Goal: Task Accomplishment & Management: Complete application form

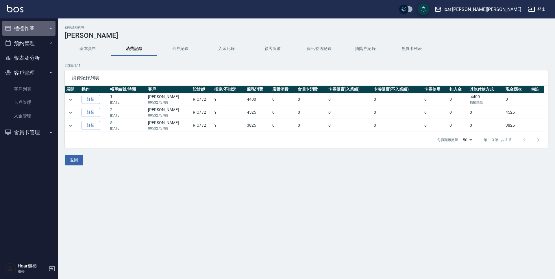
click at [25, 29] on button "櫃檯作業" at bounding box center [28, 28] width 53 height 15
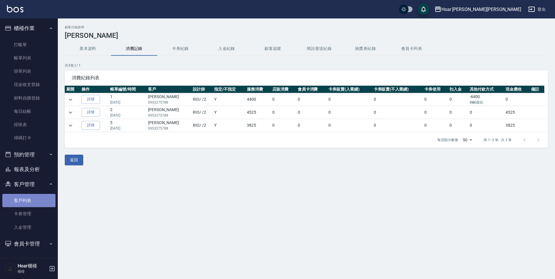
click at [30, 201] on link "客戶列表" at bounding box center [28, 200] width 53 height 13
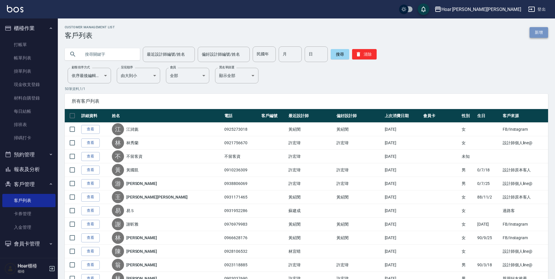
click at [530, 34] on link "新增" at bounding box center [538, 32] width 18 height 11
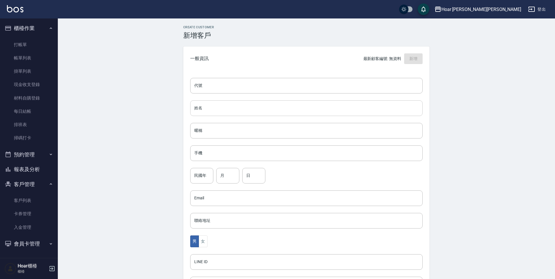
click at [215, 111] on input "姓名" at bounding box center [306, 109] width 232 height 16
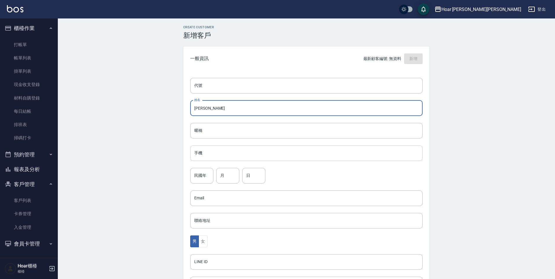
type input "[PERSON_NAME]"
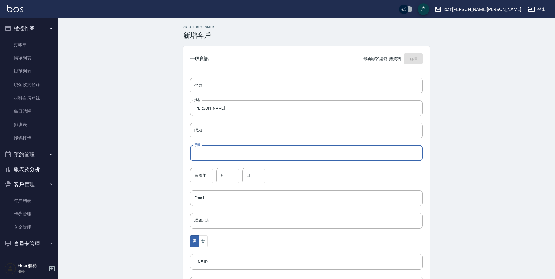
click at [222, 159] on input "手機" at bounding box center [306, 154] width 232 height 16
type input "0967121077"
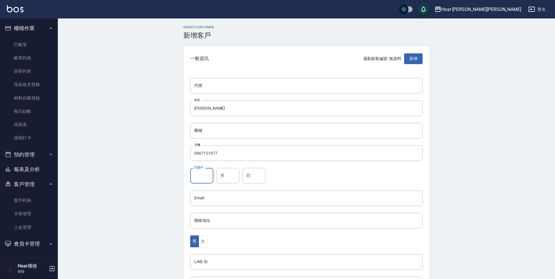
click at [205, 174] on input "民國年" at bounding box center [201, 176] width 23 height 16
type input "89"
click at [229, 179] on input "月" at bounding box center [227, 176] width 23 height 16
type input "12"
click at [254, 172] on input "日" at bounding box center [253, 176] width 23 height 16
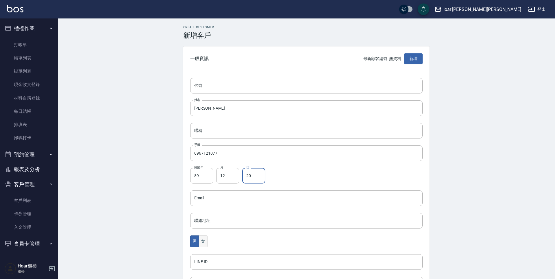
type input "20"
click at [205, 240] on button "女" at bounding box center [202, 242] width 9 height 12
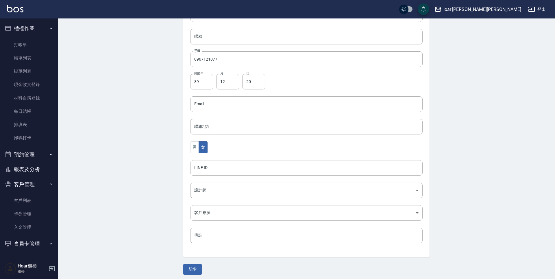
scroll to position [97, 0]
click at [219, 188] on body "Hoar [PERSON_NAME][PERSON_NAME] 登出 櫃檯作業 打帳單 帳單列表 掛單列表 現金收支登錄 材料自購登錄 每日結帳 排班表 掃碼…" at bounding box center [277, 91] width 555 height 376
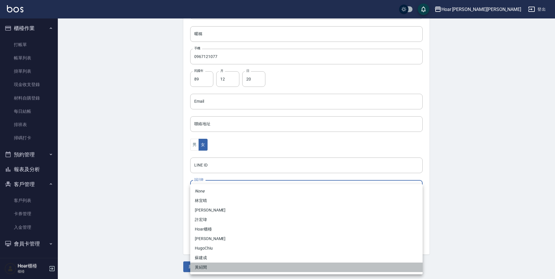
click at [211, 268] on li "黃紹閔" at bounding box center [306, 268] width 232 height 10
type input "ca54d0d9-00fe-490f-ba6a-72a5339bf885"
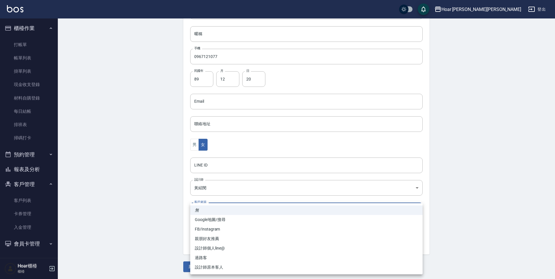
click at [210, 211] on body "Hoar [PERSON_NAME][PERSON_NAME] 登出 櫃檯作業 打帳單 帳單列表 掛單列表 現金收支登錄 材料自購登錄 每日結帳 排班表 掃碼…" at bounding box center [277, 91] width 555 height 376
click at [216, 240] on li "親朋好友推薦" at bounding box center [306, 239] width 232 height 10
type input "親朋好友推薦"
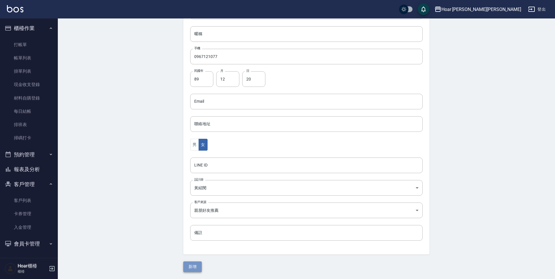
click at [196, 268] on button "新增" at bounding box center [192, 267] width 18 height 11
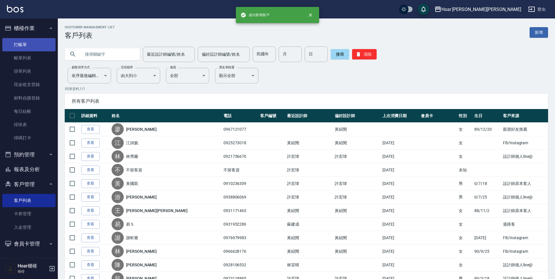
click at [32, 40] on link "打帳單" at bounding box center [28, 44] width 53 height 13
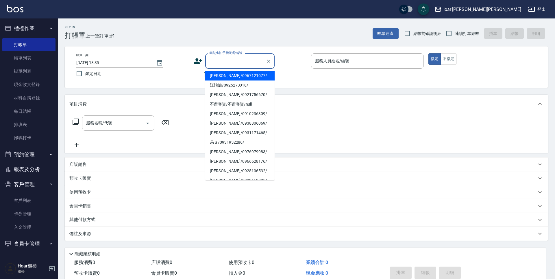
click at [244, 61] on input "顧客姓名/手機號碼/編號" at bounding box center [235, 61] width 55 height 10
click at [234, 74] on li "[PERSON_NAME]/0967121077/" at bounding box center [239, 76] width 69 height 10
type input "[PERSON_NAME]/0967121077/"
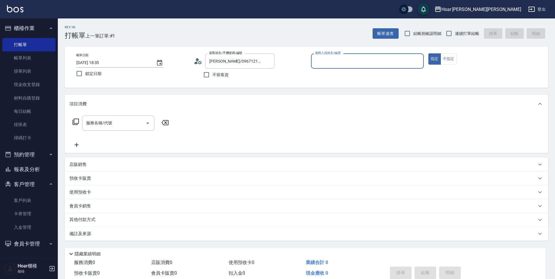
type input "Shami-3"
click at [120, 115] on div "服務名稱/代號 服務名稱/代號" at bounding box center [306, 133] width 483 height 40
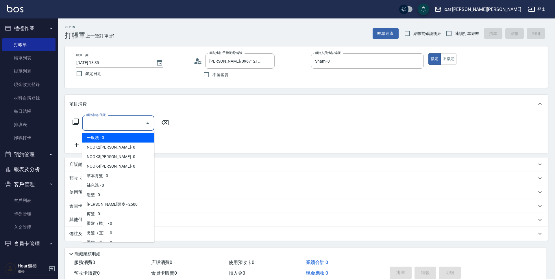
click at [119, 120] on input "服務名稱/代號" at bounding box center [114, 123] width 58 height 10
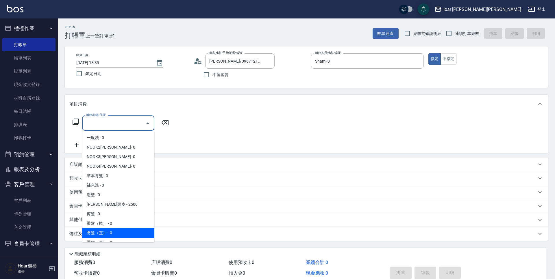
click at [102, 231] on span "燙髮（直） - 0" at bounding box center [118, 233] width 72 height 10
type input "燙髮（直）(302)"
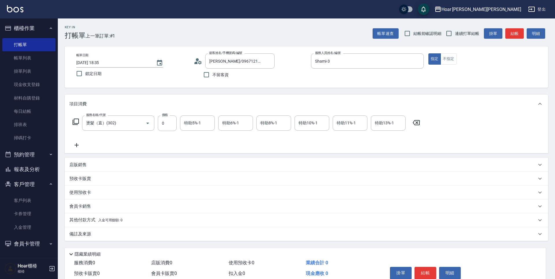
click at [79, 145] on icon at bounding box center [76, 145] width 14 height 7
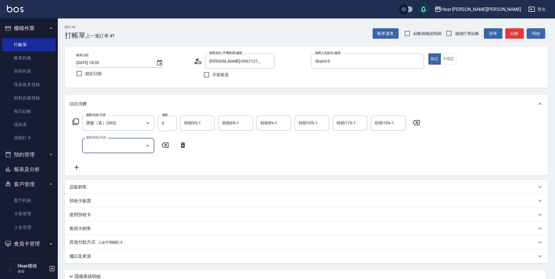
click at [105, 146] on input "服務名稱/代號" at bounding box center [114, 146] width 58 height 10
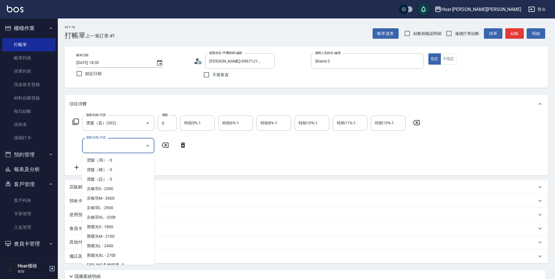
scroll to position [172, 0]
click at [107, 235] on span "黑曜光M - 2100" at bounding box center [118, 236] width 72 height 10
type input "黑曜光M(606)"
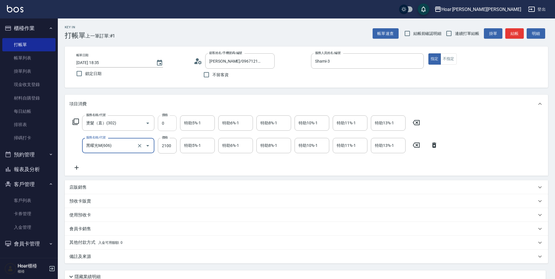
click at [166, 122] on input "0" at bounding box center [167, 124] width 19 height 16
click at [167, 123] on input "0" at bounding box center [167, 124] width 19 height 16
type input "1800"
click at [172, 146] on input "2100" at bounding box center [167, 146] width 19 height 16
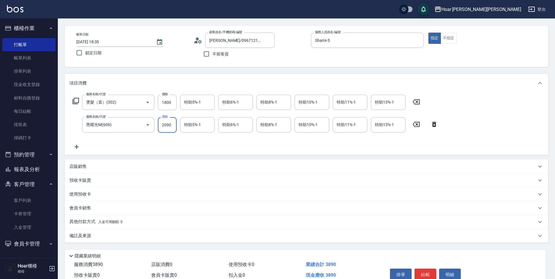
scroll to position [50, 0]
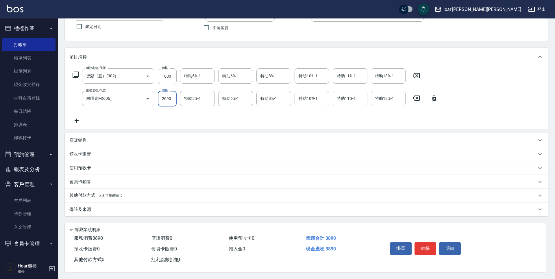
type input "2090"
click at [100, 194] on span "入金可用餘額: 0" at bounding box center [110, 196] width 25 height 4
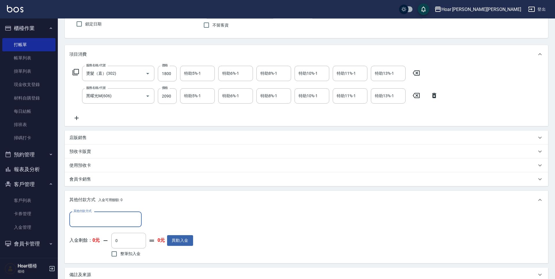
scroll to position [0, 0]
click at [96, 218] on input "其他付款方式" at bounding box center [105, 219] width 67 height 10
click at [101, 253] on span "信用卡" at bounding box center [105, 254] width 72 height 10
type input "信用卡"
drag, startPoint x: 167, startPoint y: 219, endPoint x: 177, endPoint y: 213, distance: 11.1
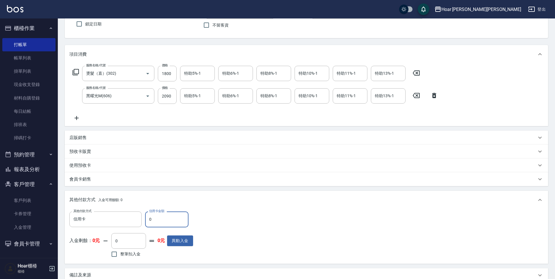
click at [170, 217] on input "0" at bounding box center [166, 220] width 43 height 16
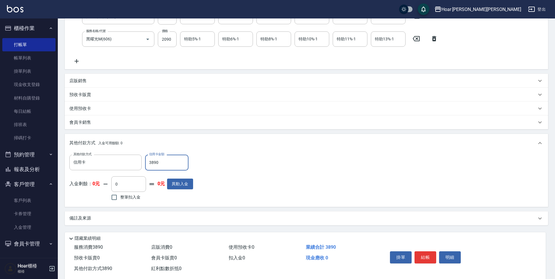
scroll to position [108, 0]
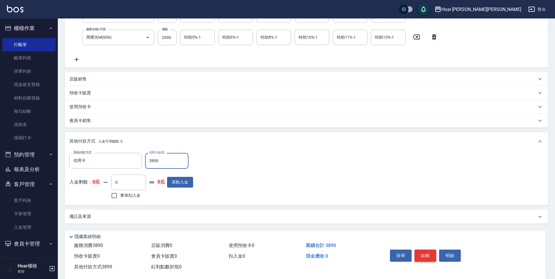
type input "3890"
click at [420, 257] on button "結帳" at bounding box center [425, 256] width 22 height 12
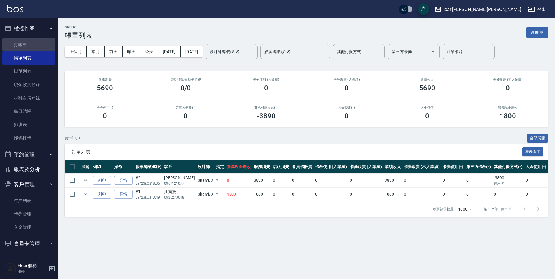
drag, startPoint x: 27, startPoint y: 42, endPoint x: 64, endPoint y: 42, distance: 36.1
click at [27, 42] on link "打帳單" at bounding box center [28, 44] width 53 height 13
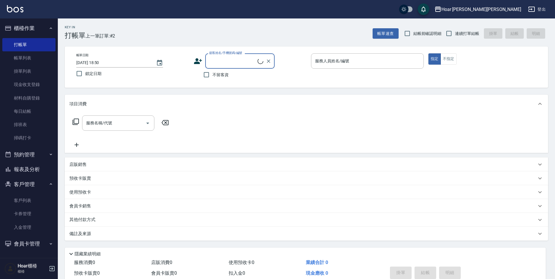
scroll to position [0, 0]
type input "c"
click at [217, 77] on li "[PERSON_NAME]/0988004048/" at bounding box center [239, 76] width 69 height 10
type input "[PERSON_NAME]/0988004048/"
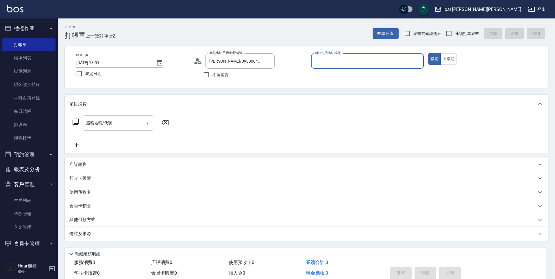
type input "[PERSON_NAME]-1"
click at [123, 120] on input "服務名稱/代號" at bounding box center [114, 123] width 58 height 10
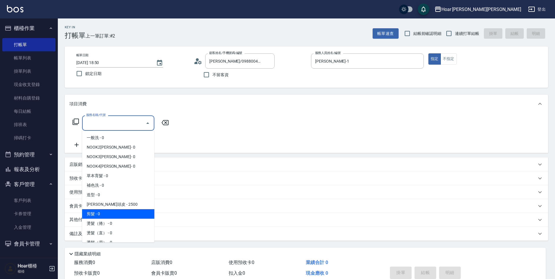
click at [104, 213] on span "剪髮 - 0" at bounding box center [118, 214] width 72 height 10
type input "剪髮(201)"
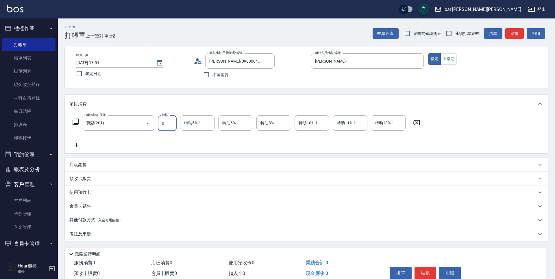
click at [168, 127] on input "0" at bounding box center [167, 124] width 19 height 16
type input "1000"
click at [75, 146] on icon at bounding box center [76, 145] width 14 height 7
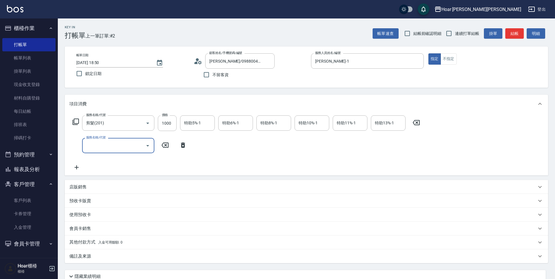
click at [94, 146] on input "服務名稱/代號" at bounding box center [114, 146] width 58 height 10
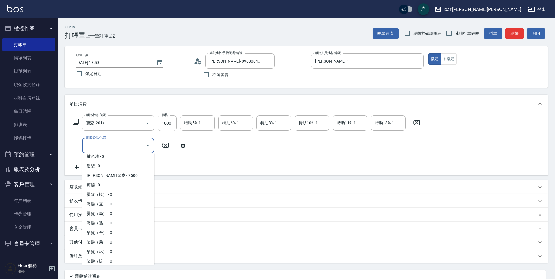
scroll to position [52, 0]
click at [113, 201] on span "燙髮（直） - 0" at bounding box center [118, 204] width 72 height 10
type input "燙髮（直）(302)"
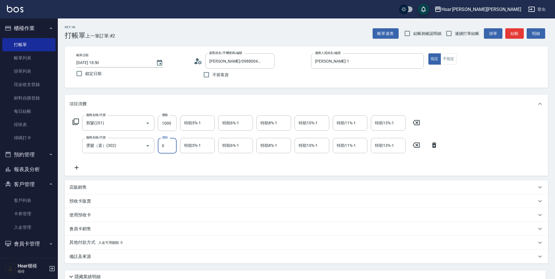
click at [172, 143] on input "0" at bounding box center [167, 146] width 19 height 16
type input "2500"
click at [168, 174] on div "服務名稱/代號 剪髮(201) 服務名稱/代號 價格 1000 價格 特助5%-1 特助5%-1 特助6%-1 特助6%-1 特助8%-1 特助8%-1 特助…" at bounding box center [306, 144] width 483 height 63
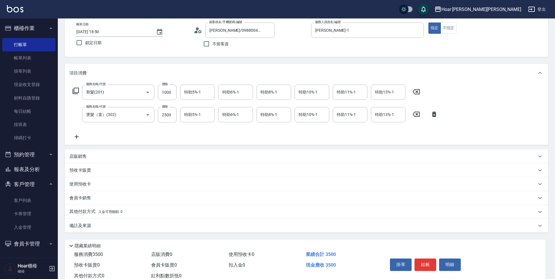
scroll to position [50, 0]
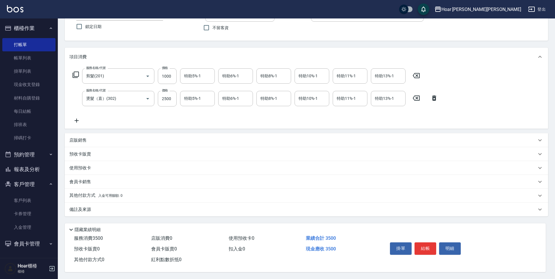
click at [422, 244] on button "結帳" at bounding box center [425, 249] width 22 height 12
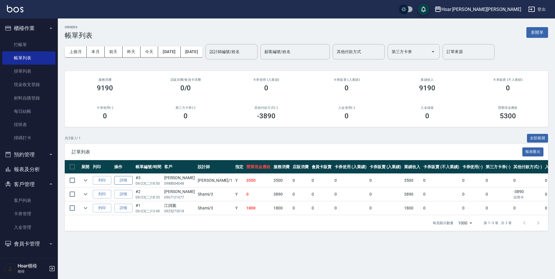
click at [122, 183] on link "詳情" at bounding box center [123, 180] width 18 height 9
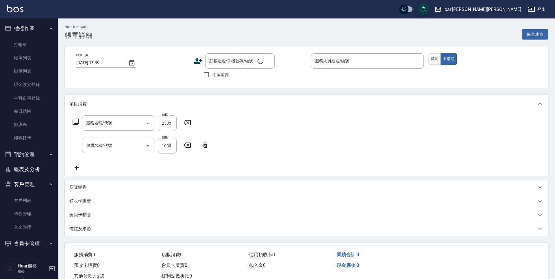
type input "[DATE] 18:50"
type input "[PERSON_NAME]-1"
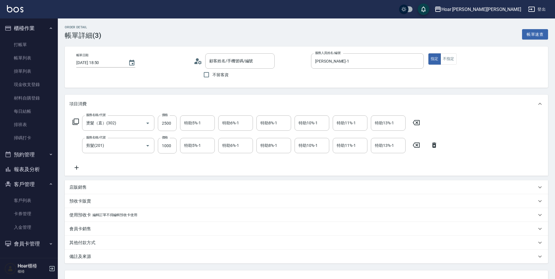
type input "燙髮（直）(302)"
type input "剪髮(201)"
type input "[PERSON_NAME]/0988004048/"
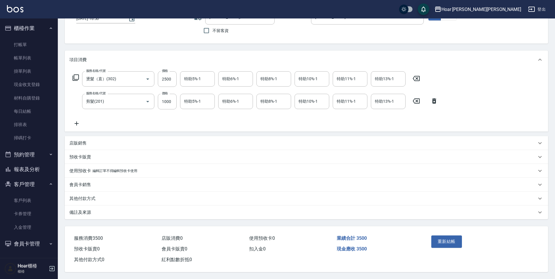
click at [88, 198] on p "其他付款方式" at bounding box center [82, 199] width 26 height 6
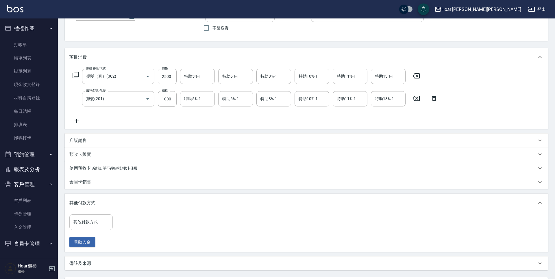
click at [99, 228] on div "其他付款方式" at bounding box center [90, 222] width 43 height 15
drag, startPoint x: 89, startPoint y: 252, endPoint x: 115, endPoint y: 228, distance: 35.4
click at [89, 252] on span "信用卡" at bounding box center [90, 257] width 43 height 10
type input "信用卡"
click at [121, 225] on input "0" at bounding box center [137, 223] width 43 height 16
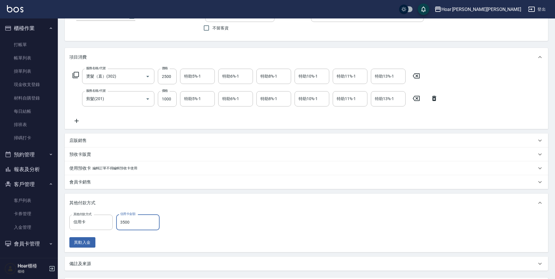
scroll to position [88, 0]
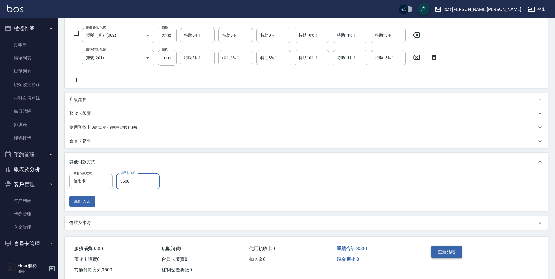
type input "3500"
click at [457, 252] on button "重新結帳" at bounding box center [446, 252] width 31 height 12
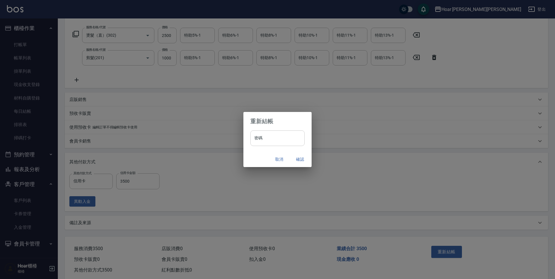
click at [291, 142] on input "密碼" at bounding box center [277, 139] width 54 height 16
type input "********"
click at [300, 157] on button "確認" at bounding box center [300, 159] width 18 height 11
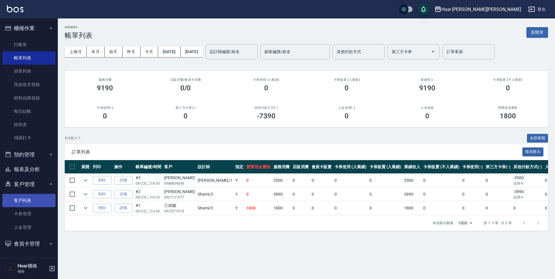
click at [24, 202] on link "客戶列表" at bounding box center [28, 200] width 53 height 13
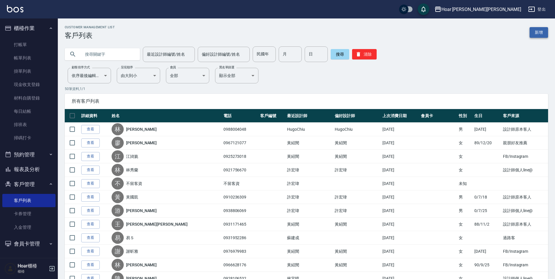
click at [544, 34] on link "新增" at bounding box center [538, 32] width 18 height 11
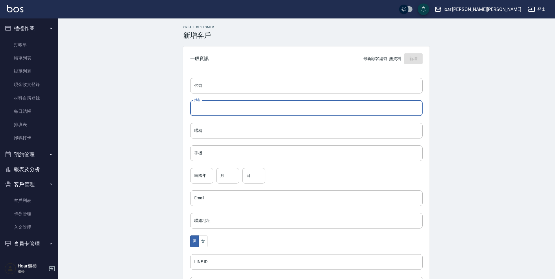
click at [216, 103] on input "姓名" at bounding box center [306, 109] width 232 height 16
type input "t"
type input "[PERSON_NAME]"
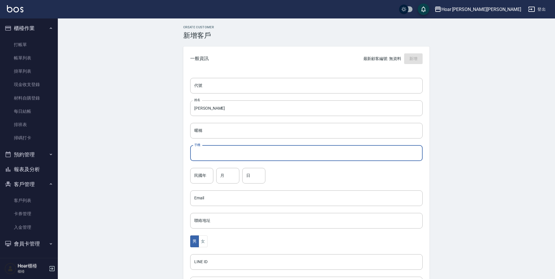
click at [210, 152] on input "手機" at bounding box center [306, 154] width 232 height 16
type input "啊"
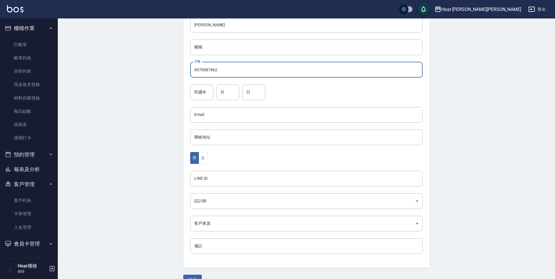
scroll to position [94, 0]
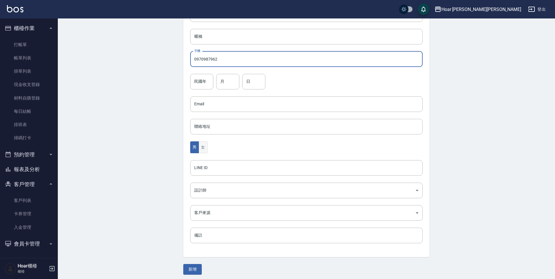
type input "0970987962"
click at [202, 146] on button "女" at bounding box center [202, 148] width 9 height 12
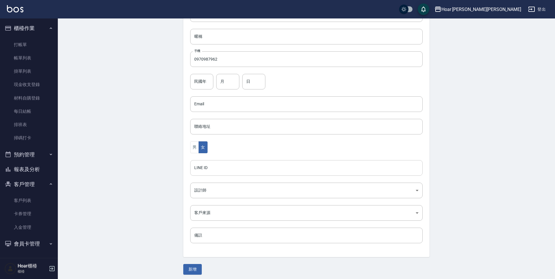
click at [202, 167] on input "LINE ID" at bounding box center [306, 168] width 232 height 16
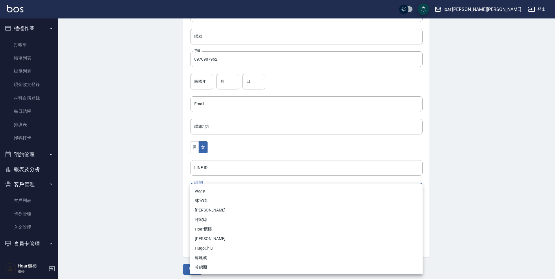
click at [204, 192] on body "Hoar [PERSON_NAME][PERSON_NAME] 登出 櫃檯作業 打帳單 帳單列表 掛單列表 現金收支登錄 材料自購登錄 每日結帳 排班表 掃碼…" at bounding box center [277, 94] width 555 height 376
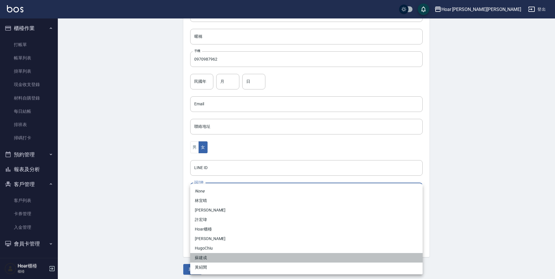
click at [208, 261] on li "蘇建成" at bounding box center [306, 258] width 232 height 10
type input "ca90e57b-44e2-4506-aa23-481d48c79065"
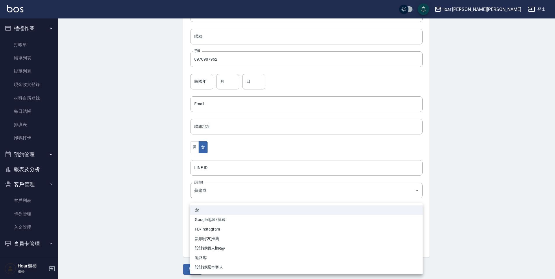
drag, startPoint x: 205, startPoint y: 215, endPoint x: 206, endPoint y: 223, distance: 7.3
click at [206, 218] on body "Hoar [PERSON_NAME][PERSON_NAME] 登出 櫃檯作業 打帳單 帳單列表 掛單列表 現金收支登錄 材料自購登錄 每日結帳 排班表 掃碼…" at bounding box center [277, 94] width 555 height 376
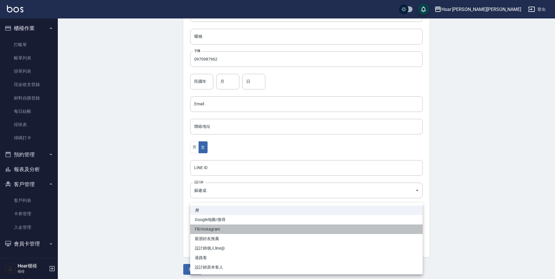
drag, startPoint x: 211, startPoint y: 227, endPoint x: 210, endPoint y: 231, distance: 3.2
click at [211, 228] on li "FB/Instagram" at bounding box center [306, 230] width 232 height 10
type input "FB/Instagram"
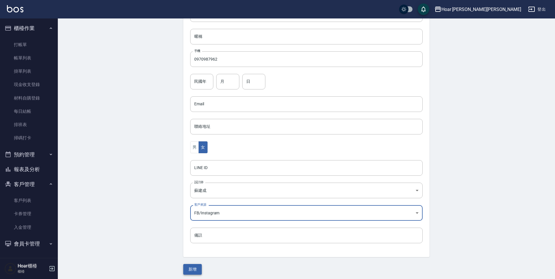
click at [190, 273] on button "新增" at bounding box center [192, 269] width 18 height 11
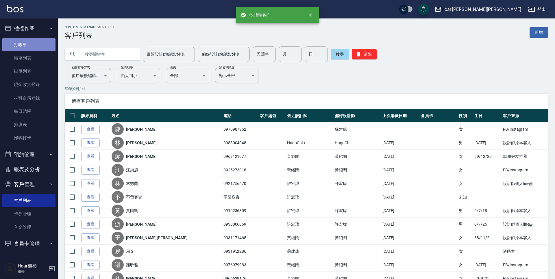
click at [38, 47] on link "打帳單" at bounding box center [28, 44] width 53 height 13
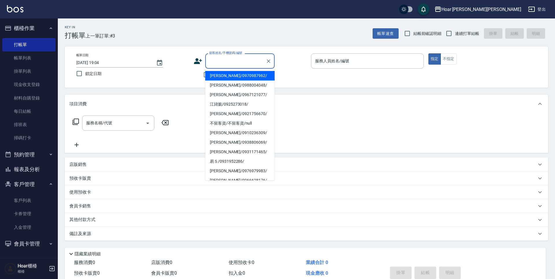
drag, startPoint x: 224, startPoint y: 61, endPoint x: 223, endPoint y: 68, distance: 7.2
click at [224, 61] on input "顧客姓名/手機號碼/編號" at bounding box center [235, 61] width 55 height 10
click at [229, 75] on li "[PERSON_NAME]/0970987962/" at bounding box center [239, 76] width 69 height 10
type input "[PERSON_NAME]/0970987962/"
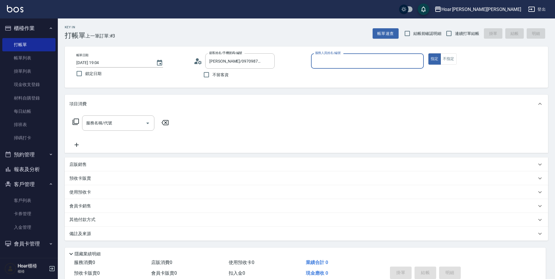
type input "[PERSON_NAME]-7"
drag, startPoint x: 129, startPoint y: 125, endPoint x: 126, endPoint y: 128, distance: 4.1
click at [129, 125] on input "服務名稱/代號" at bounding box center [114, 123] width 58 height 10
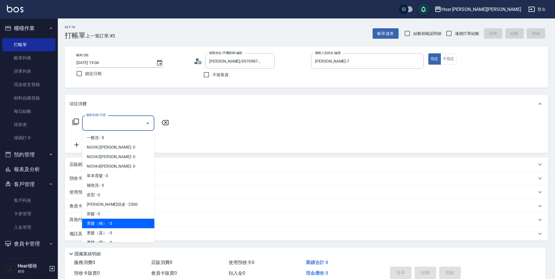
click at [123, 222] on span "燙髮（捲） - 0" at bounding box center [118, 224] width 72 height 10
type input "燙髮（捲）(301)"
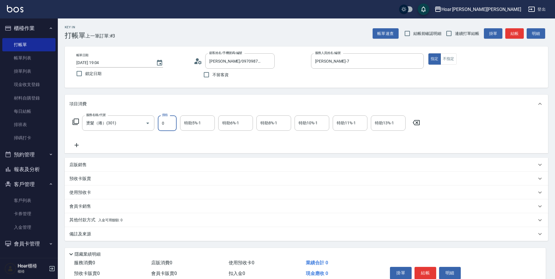
click at [169, 120] on input "0" at bounding box center [167, 124] width 19 height 16
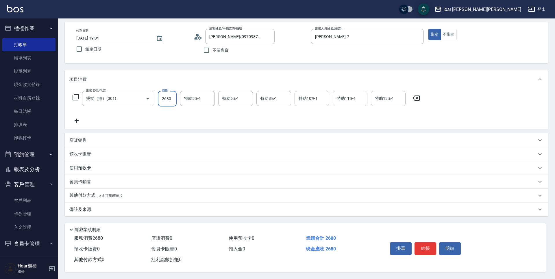
type input "2680"
click at [91, 194] on p "其他付款方式 入金可用餘額: 0" at bounding box center [95, 196] width 53 height 6
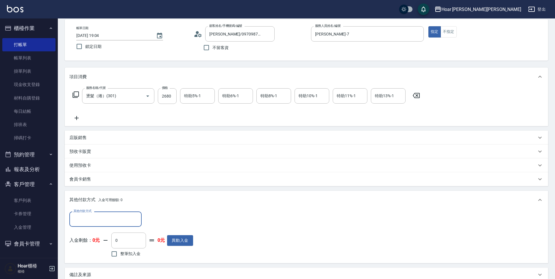
scroll to position [0, 0]
click at [104, 226] on div "其他付款方式" at bounding box center [105, 219] width 72 height 15
click at [97, 242] on span "轉帳匯款" at bounding box center [105, 244] width 72 height 10
type input "轉帳匯款"
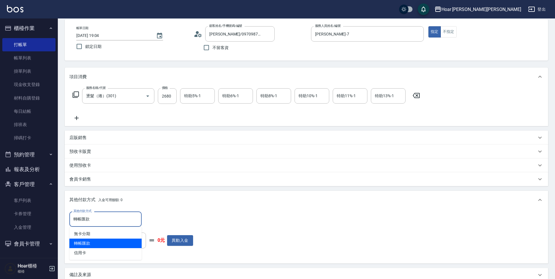
scroll to position [27, 0]
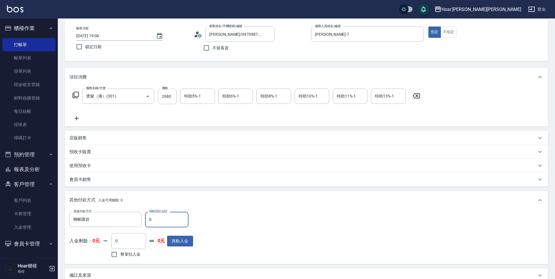
click at [232, 212] on div "其他付款方式 轉帳匯款 其他付款方式 轉帳匯款金額 0 轉帳匯款金額 入金剩餘： 0元 0 ​ 整筆扣入金 0元 異動入金" at bounding box center [306, 237] width 483 height 54
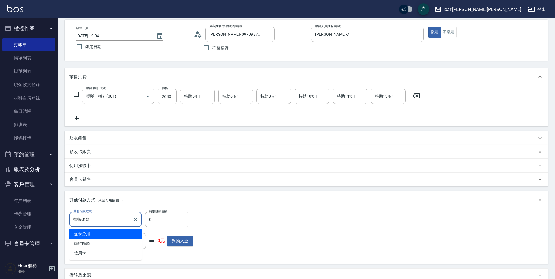
drag, startPoint x: 97, startPoint y: 218, endPoint x: 129, endPoint y: 222, distance: 31.8
click at [100, 220] on input "轉帳匯款" at bounding box center [101, 220] width 58 height 10
click at [140, 221] on div "轉帳匯款 其他付款方式" at bounding box center [105, 219] width 72 height 15
click at [251, 200] on div "其他付款方式 入金可用餘額: 0" at bounding box center [302, 200] width 467 height 6
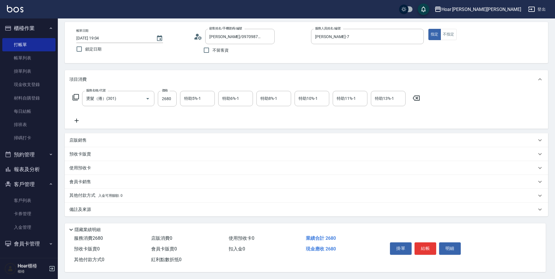
scroll to position [27, 0]
click at [430, 246] on button "結帳" at bounding box center [425, 249] width 22 height 12
